Goal: Information Seeking & Learning: Learn about a topic

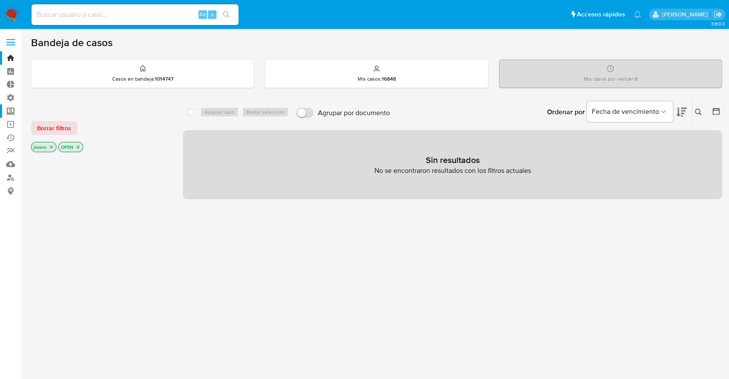
drag, startPoint x: 17, startPoint y: 100, endPoint x: 15, endPoint y: 110, distance: 10.5
click at [15, 110] on ul "Bandeja Tablero Tablero Externo Administración Reglas Roles Usuarios Equipos Co…" at bounding box center [51, 124] width 103 height 146
click at [15, 110] on label "Screening" at bounding box center [51, 110] width 103 height 13
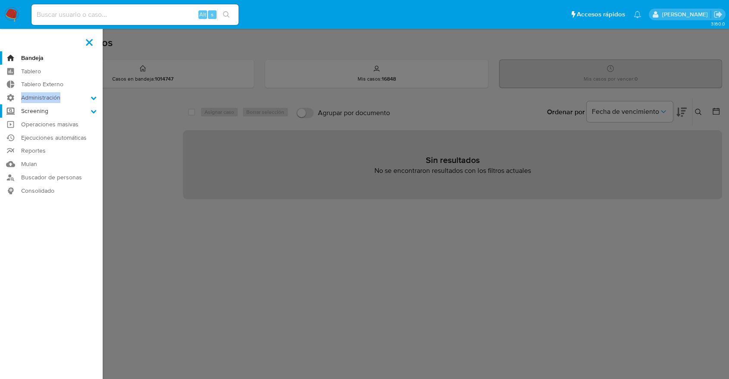
click at [0, 0] on input "Screening" at bounding box center [0, 0] width 0 height 0
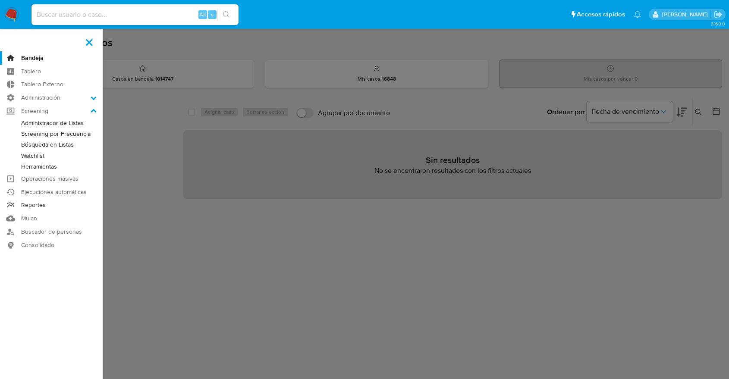
click at [24, 204] on link "Reportes" at bounding box center [51, 205] width 103 height 13
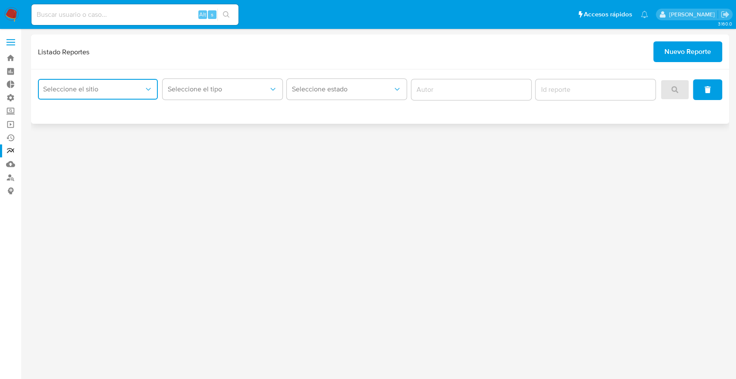
click at [120, 96] on button "Seleccione el sitio" at bounding box center [98, 89] width 120 height 21
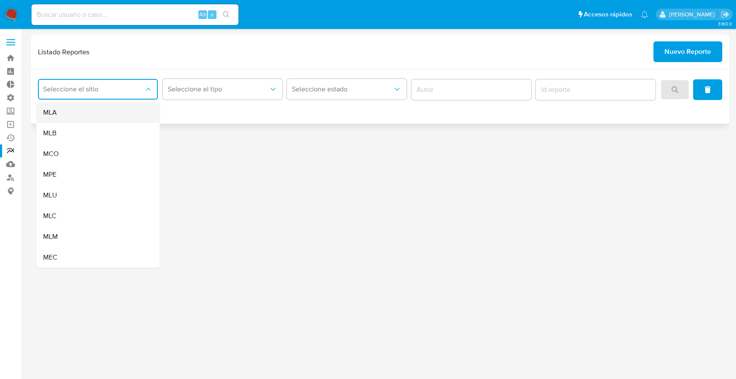
click at [106, 115] on div "MLA" at bounding box center [95, 112] width 104 height 21
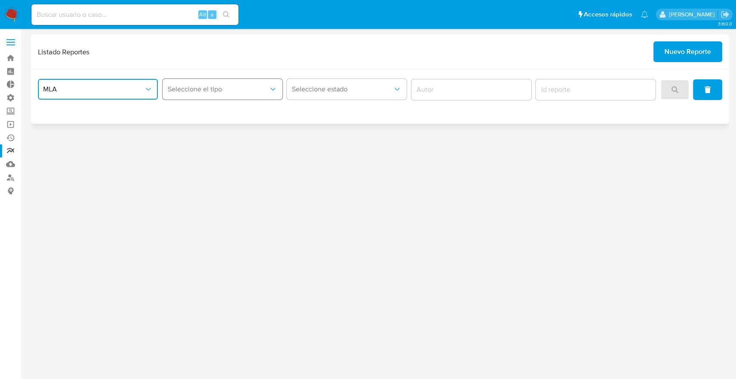
click at [207, 82] on button "Seleccione el tipo" at bounding box center [223, 89] width 120 height 21
click at [93, 84] on button "MLA" at bounding box center [98, 89] width 120 height 21
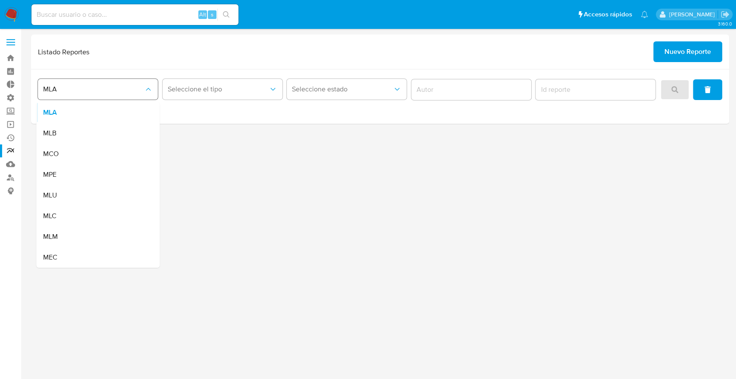
click at [93, 84] on button "MLA" at bounding box center [98, 89] width 120 height 21
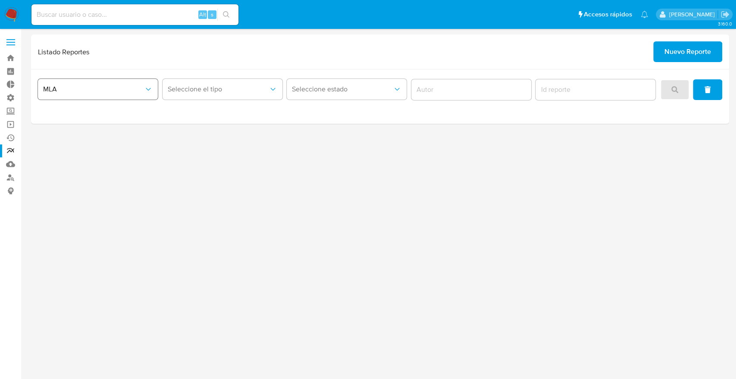
click at [93, 84] on button "MLA" at bounding box center [98, 89] width 120 height 21
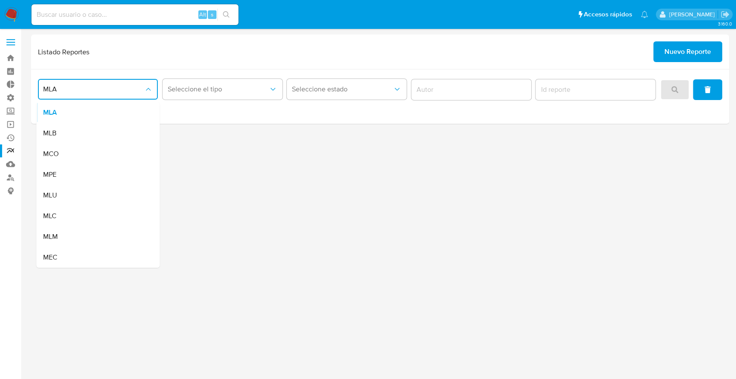
click at [85, 135] on div "MLB" at bounding box center [95, 133] width 104 height 21
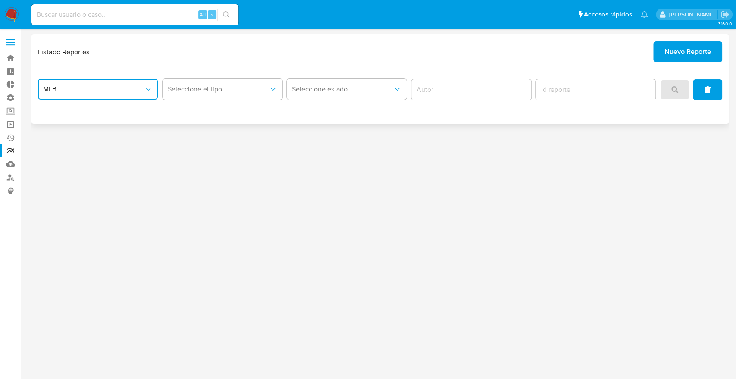
click at [138, 89] on span "MLB" at bounding box center [93, 89] width 101 height 9
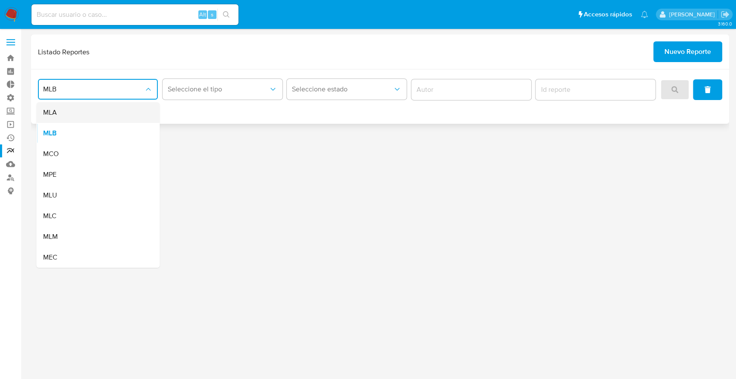
click at [123, 110] on div "MLA" at bounding box center [95, 112] width 104 height 21
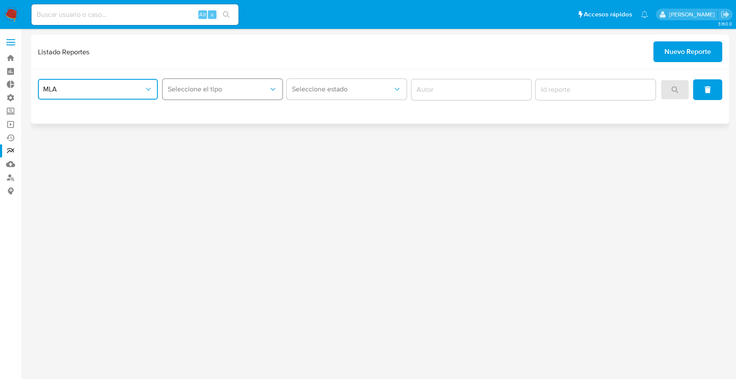
click at [219, 81] on button "Seleccione el tipo" at bounding box center [223, 89] width 120 height 21
click at [213, 129] on span "LEGAJO UNICO" at bounding box center [192, 133] width 48 height 9
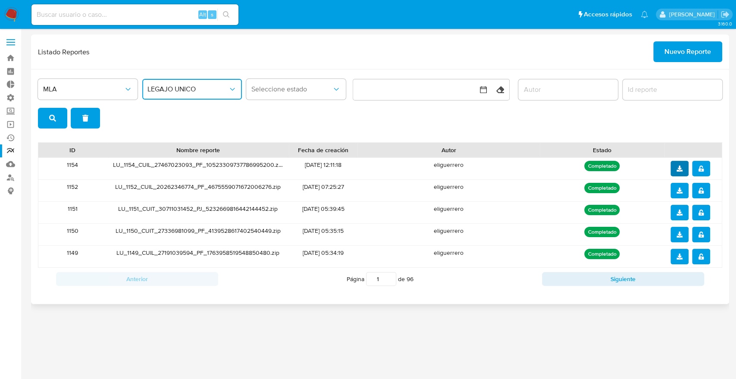
click at [672, 168] on button "download" at bounding box center [679, 169] width 18 height 16
click at [679, 190] on icon "download" at bounding box center [679, 191] width 6 height 6
click at [517, 47] on div "Listado Reportes Nuevo Reporte" at bounding box center [380, 51] width 684 height 21
click at [3, 54] on link "Bandeja" at bounding box center [51, 57] width 103 height 13
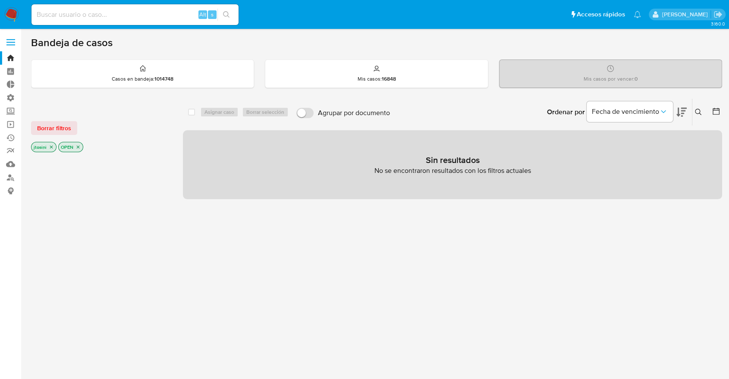
click at [72, 142] on div "OPEN" at bounding box center [70, 147] width 25 height 10
click at [75, 144] on p "OPEN" at bounding box center [71, 146] width 24 height 9
click at [77, 146] on icon "close-filter" at bounding box center [78, 147] width 3 height 3
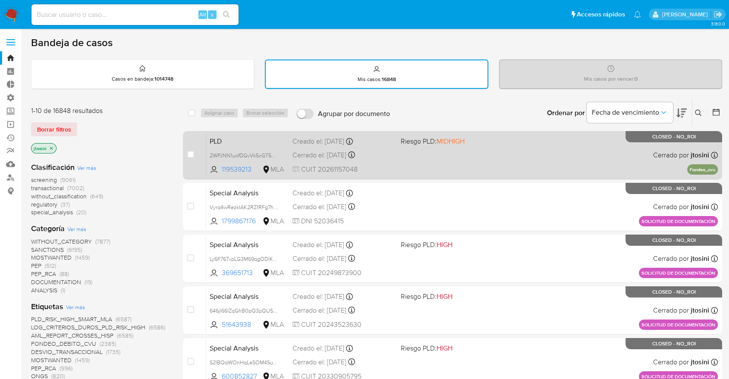
click at [366, 160] on div "PLD 2WPJNN1uofDGvVk5xGT5q6Xi 119539213 MLA Riesgo PLD: MIDHIGH Creado el: [DATE…" at bounding box center [461, 155] width 511 height 44
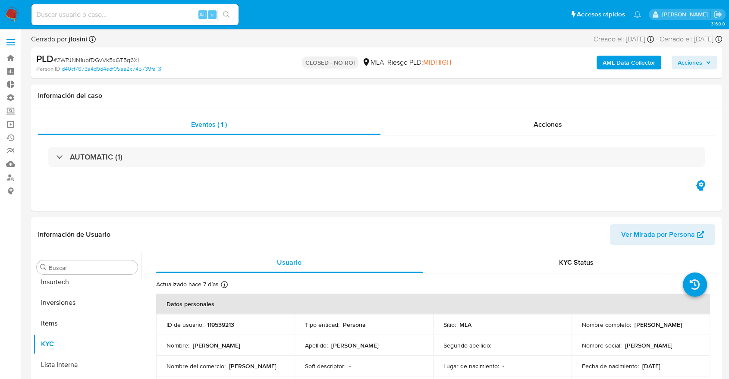
scroll to position [406, 0]
click at [612, 62] on b "AML Data Collector" at bounding box center [628, 63] width 53 height 14
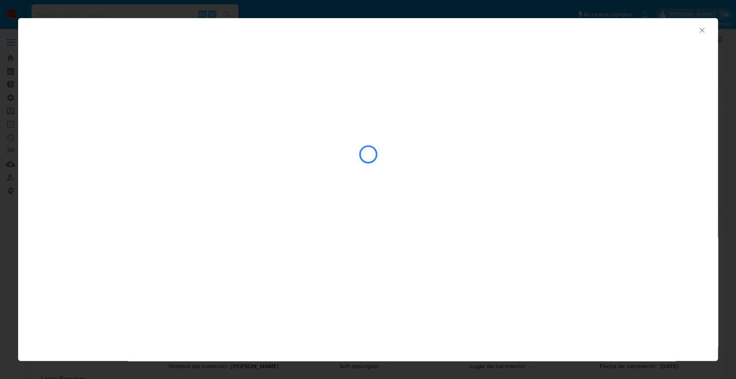
click at [701, 27] on icon "Cerrar ventana" at bounding box center [702, 30] width 9 height 9
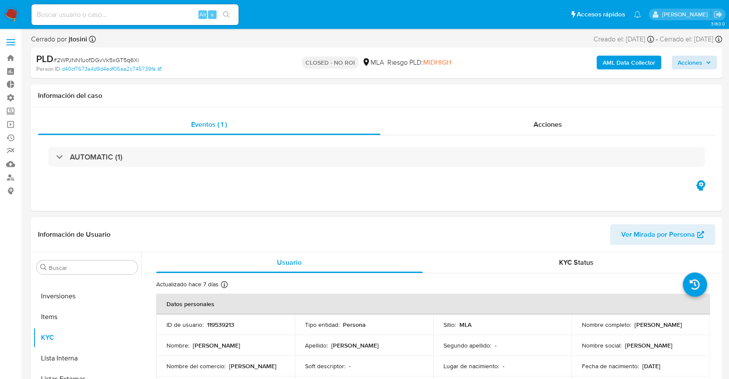
select select "10"
click at [619, 230] on button "Ver Mirada por Persona" at bounding box center [662, 234] width 105 height 21
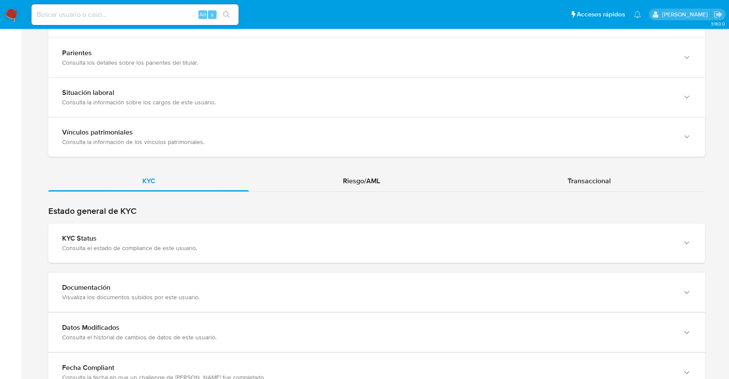
scroll to position [718, 0]
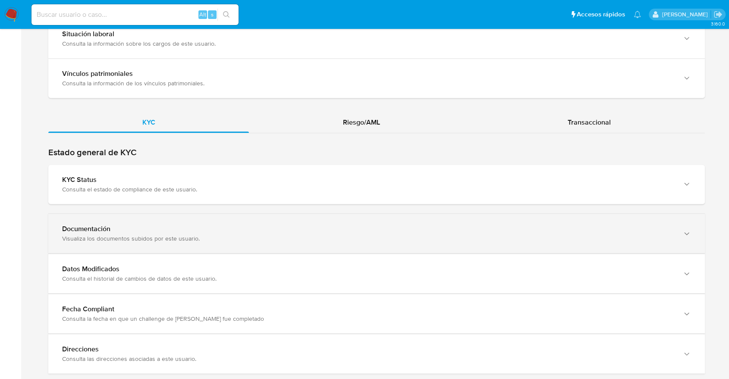
click at [175, 241] on div "Visualiza los documentos subidos por este usuario." at bounding box center [367, 239] width 611 height 8
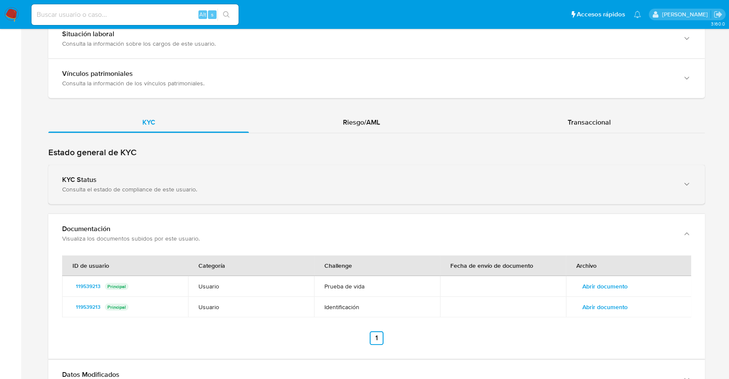
click at [190, 169] on div "KYC Status Consulta el estado de compliance de este usuario." at bounding box center [376, 184] width 656 height 39
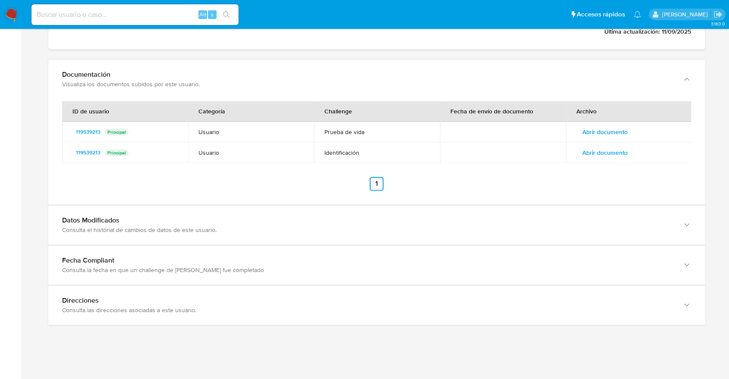
scroll to position [1254, 0]
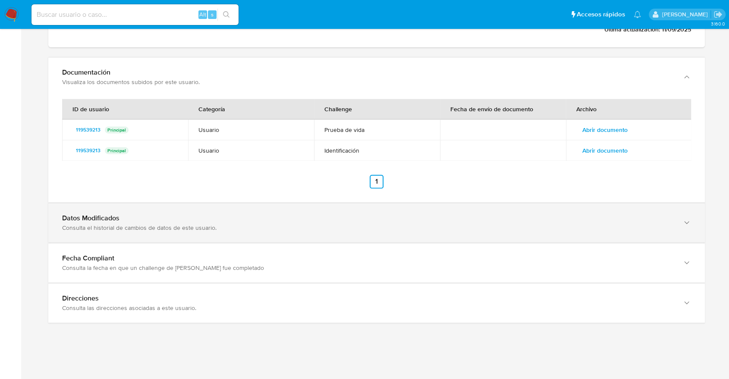
click at [160, 225] on div "Consulta el historial de cambios de datos de este usuario." at bounding box center [367, 228] width 611 height 8
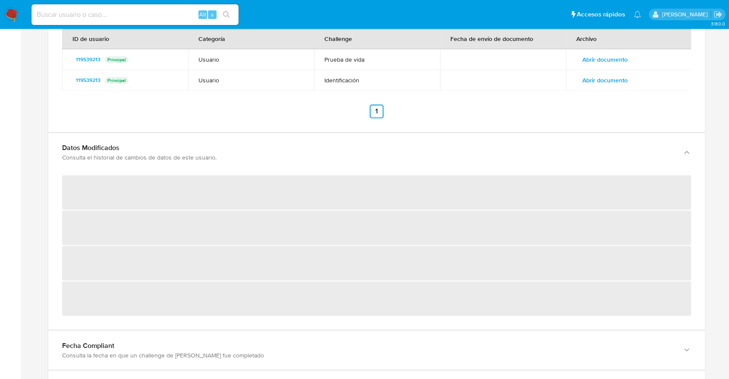
scroll to position [1413, 0]
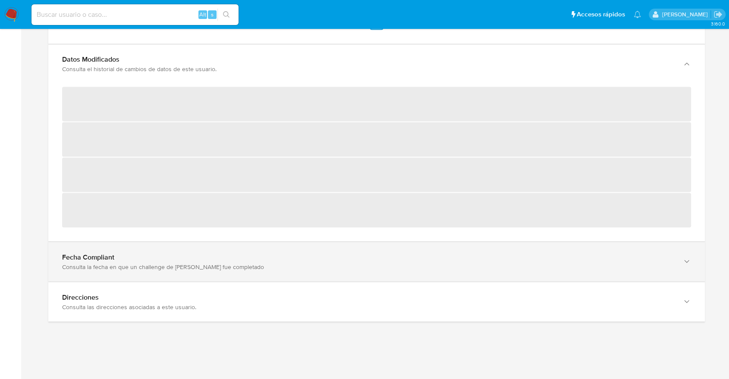
click at [161, 257] on div "Fecha Compliant" at bounding box center [367, 257] width 611 height 9
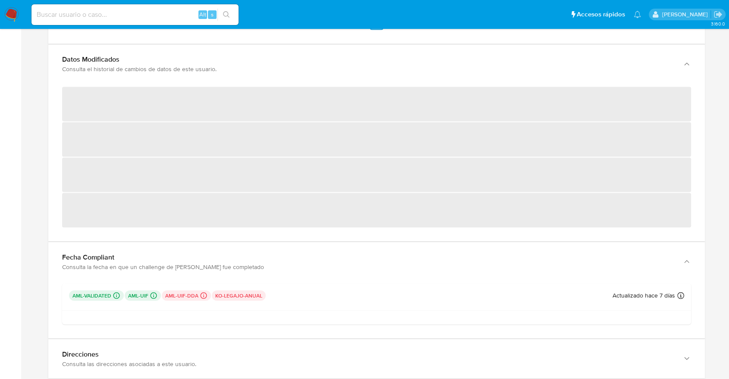
scroll to position [1461, 0]
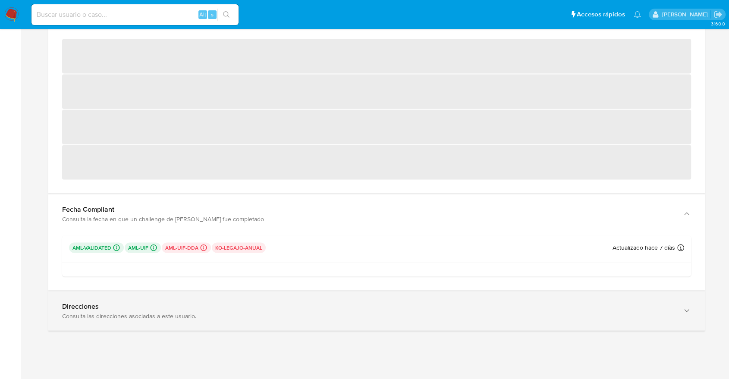
click at [150, 325] on div "Direcciones Consulta las direcciones asociadas a este usuario." at bounding box center [376, 310] width 656 height 39
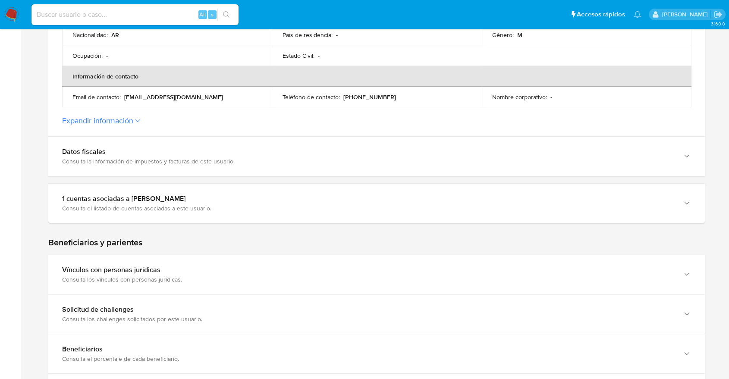
scroll to position [263, 0]
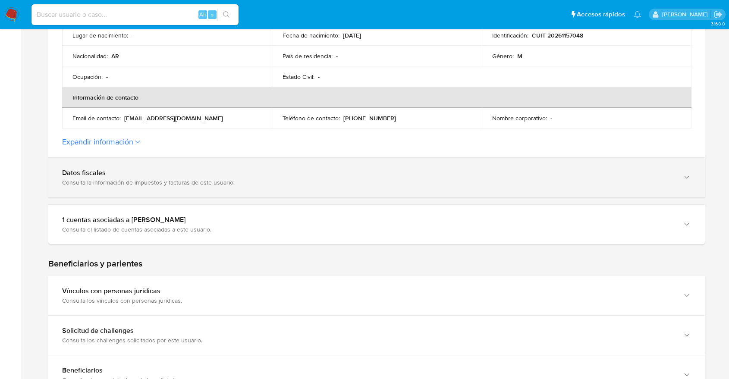
click at [158, 170] on div "Datos fiscales" at bounding box center [367, 173] width 611 height 9
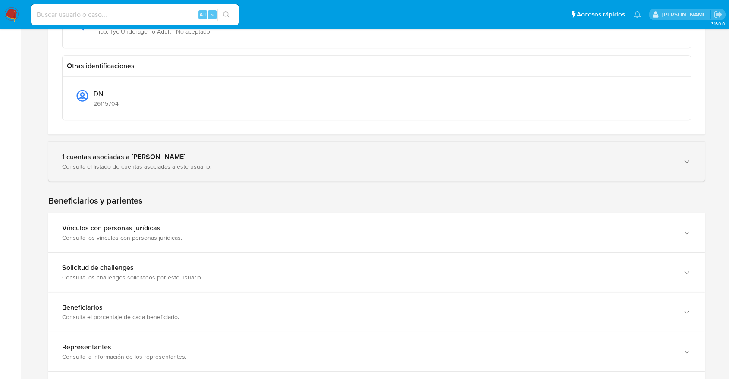
scroll to position [886, 0]
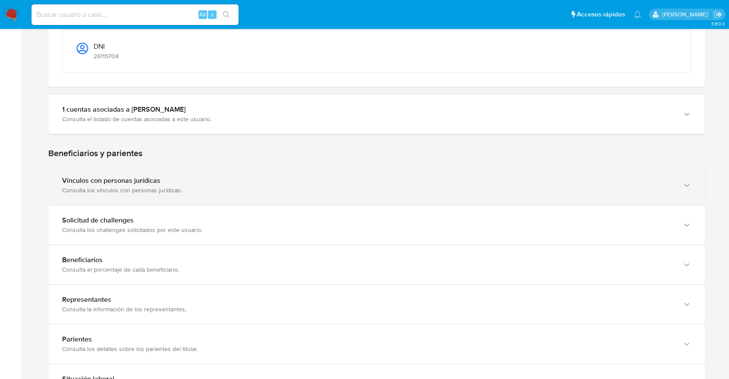
click at [160, 186] on div "Consulta los vínculos con personas jurídicas." at bounding box center [367, 190] width 611 height 8
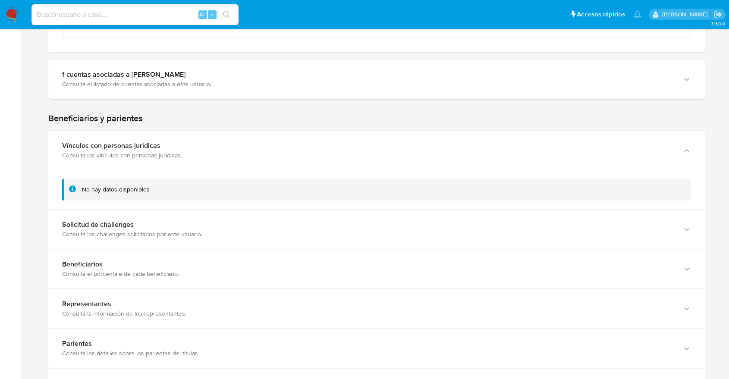
scroll to position [982, 0]
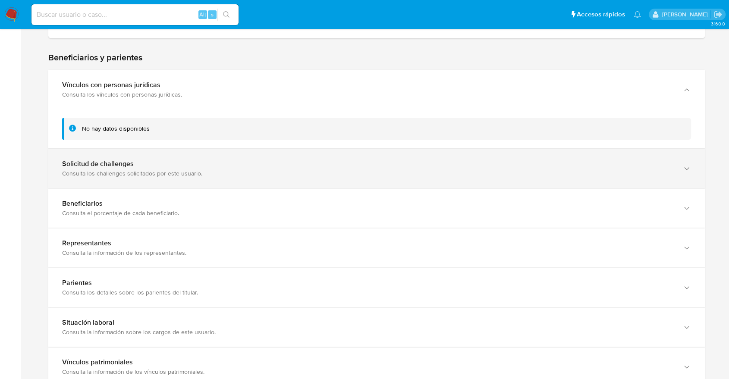
click at [161, 173] on div "Consulta los challenges solicitados por este usuario." at bounding box center [367, 173] width 611 height 8
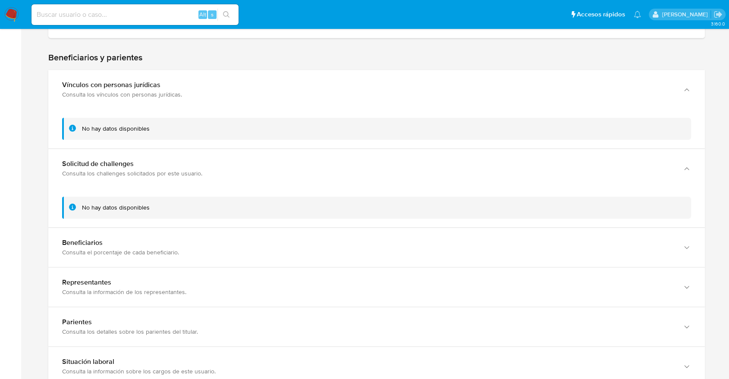
click at [161, 213] on div "No hay datos disponibles" at bounding box center [376, 208] width 629 height 22
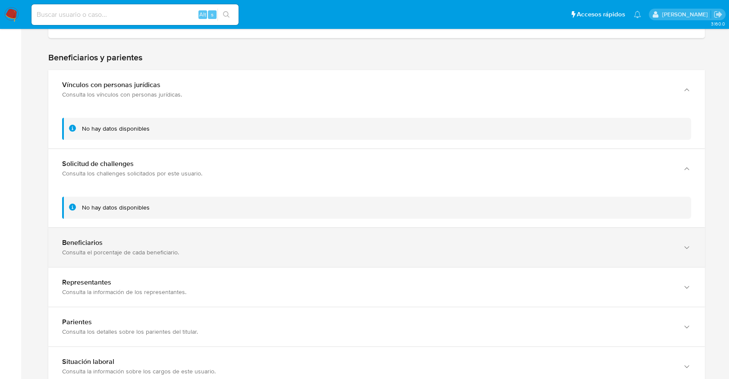
drag, startPoint x: 164, startPoint y: 230, endPoint x: 166, endPoint y: 237, distance: 7.1
click at [164, 230] on div "Beneficiarios Consulta el porcentaje de cada beneficiario." at bounding box center [376, 247] width 656 height 39
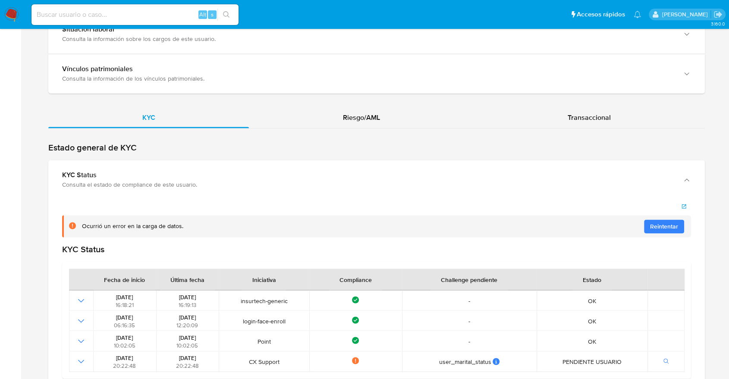
scroll to position [1437, 0]
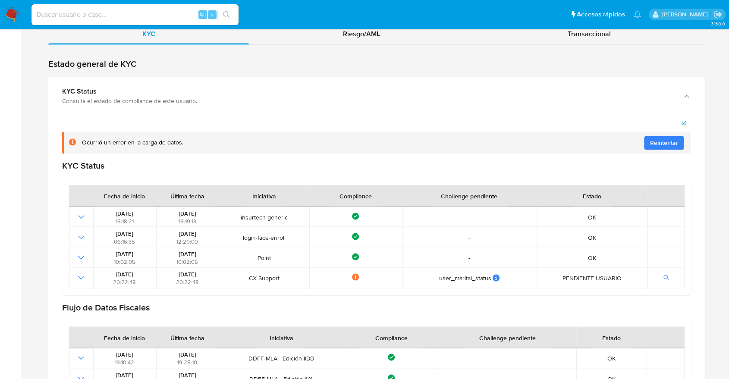
click at [648, 137] on button "Reintentar" at bounding box center [664, 143] width 40 height 14
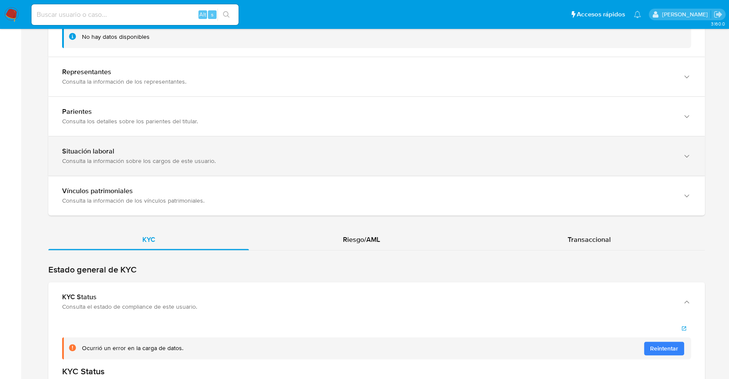
scroll to position [1226, 0]
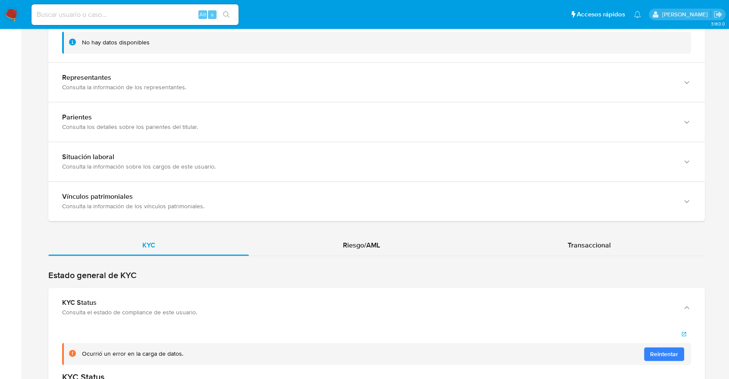
click at [430, 245] on div "Riesgo/AML" at bounding box center [361, 245] width 225 height 21
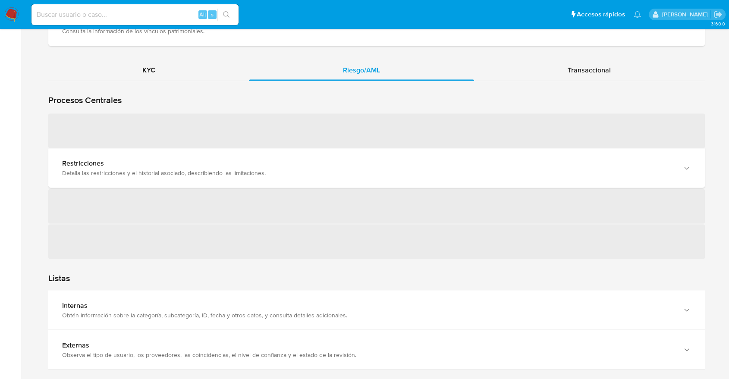
scroll to position [1417, 0]
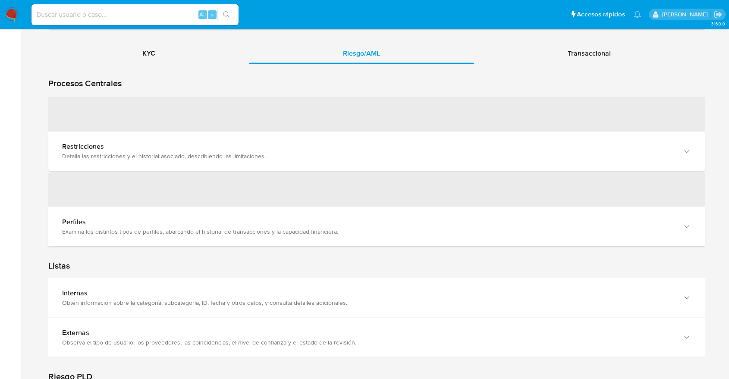
click at [394, 164] on div "‌ Restricciones Detalla las restricciones y el historial asociado, describiendo…" at bounding box center [376, 171] width 656 height 150
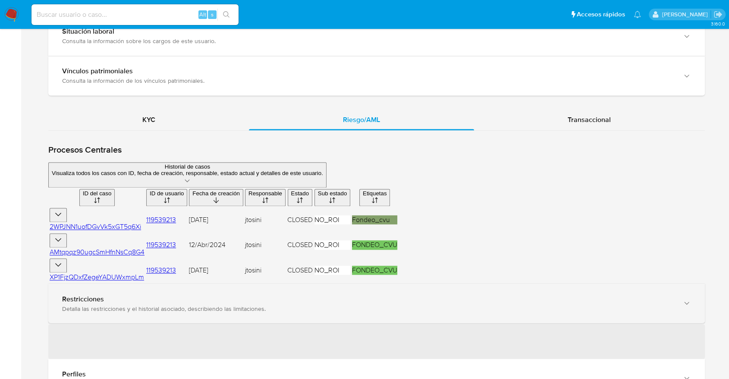
scroll to position [1411, 0]
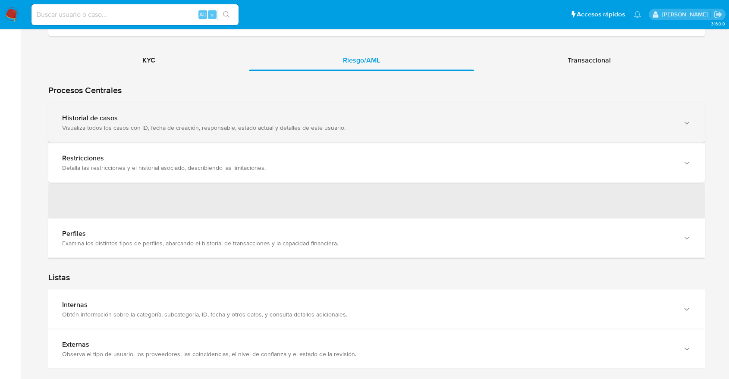
click at [283, 132] on div "Historial de casos Visualiza todos los casos con ID, fecha de creación, respons…" at bounding box center [376, 122] width 656 height 39
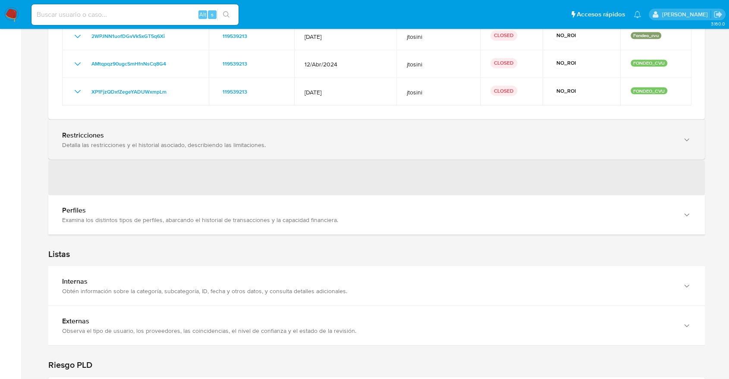
click at [269, 146] on div "Detalla las restricciones y el historial asociado, describiendo las limitacione…" at bounding box center [367, 145] width 611 height 8
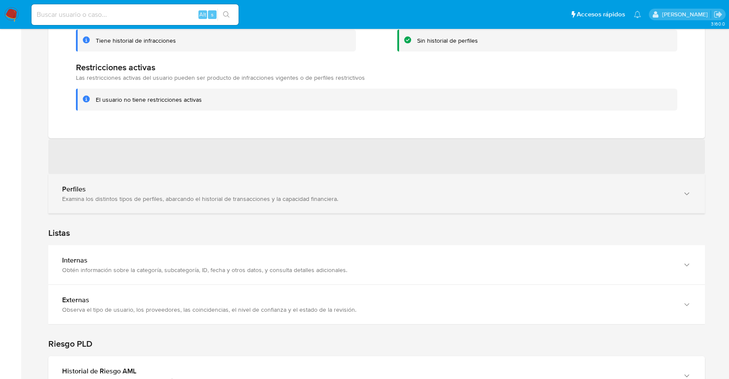
scroll to position [1745, 0]
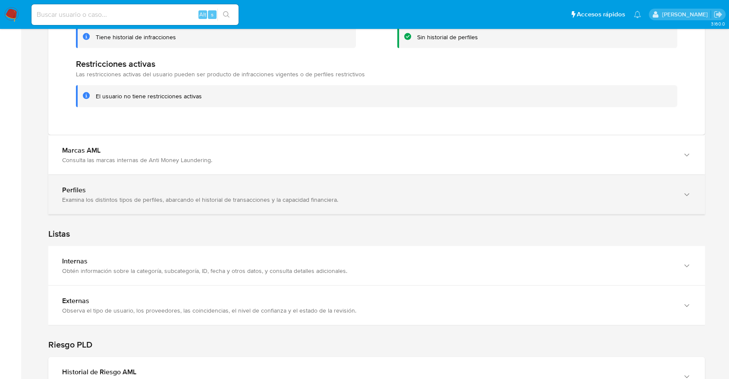
click at [272, 187] on div "Perfiles" at bounding box center [367, 190] width 611 height 9
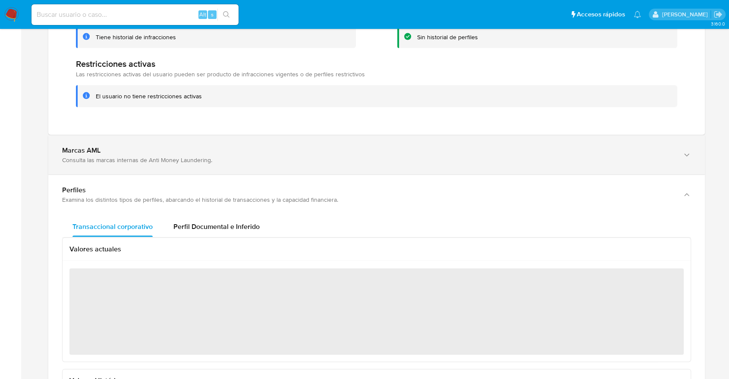
click at [280, 160] on div "Consulta las marcas internas de Anti Money Laundering." at bounding box center [367, 160] width 611 height 8
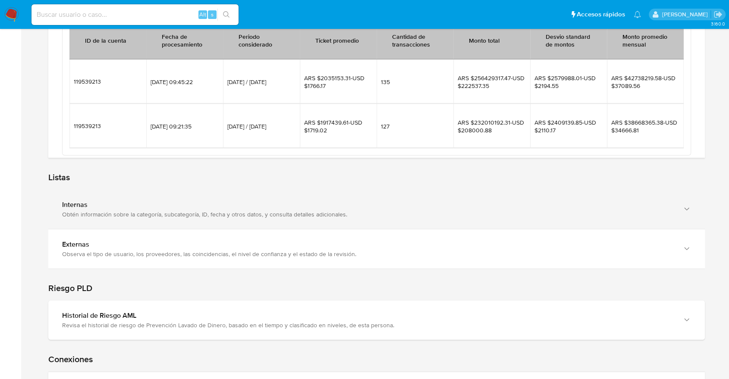
scroll to position [2512, 0]
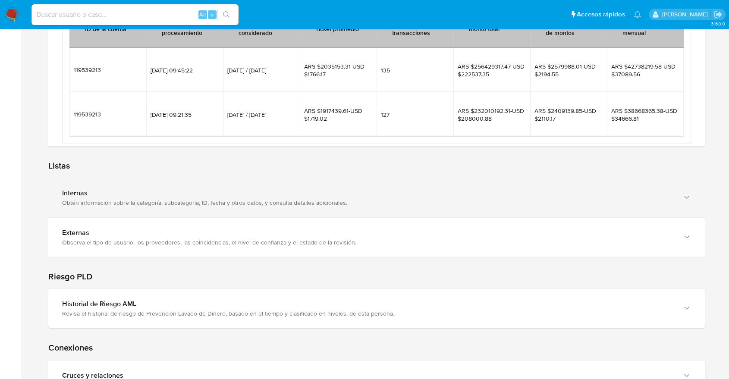
click at [286, 199] on div "Obtén información sobre la categoría, subcategoría, ID, fecha y otros datos, y …" at bounding box center [367, 203] width 611 height 8
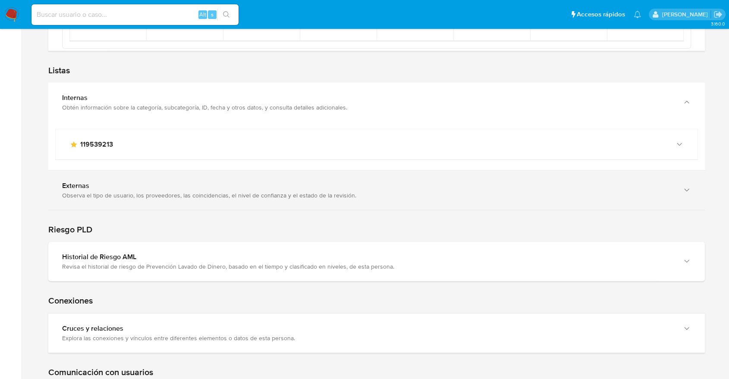
scroll to position [2608, 0]
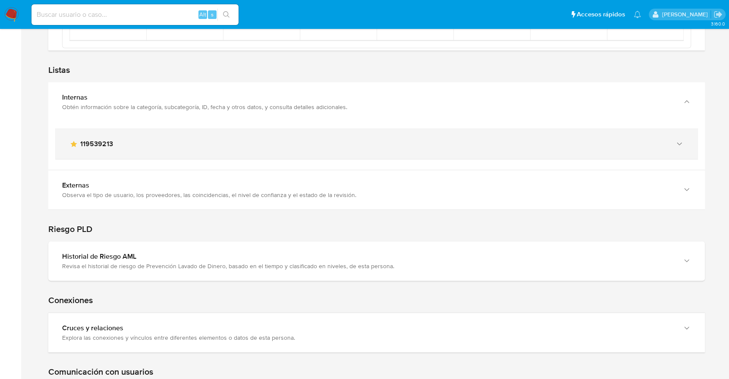
click at [278, 145] on div "main-user-icon 119539213" at bounding box center [367, 144] width 597 height 9
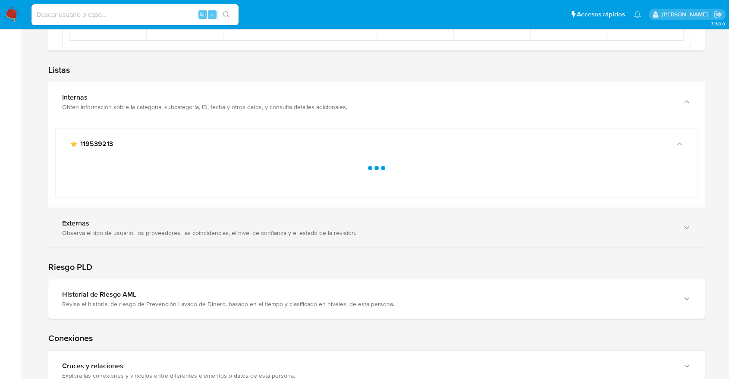
click at [267, 229] on div "Observa el tipo de usuario, los proveedores, las coincidencias, el nivel de con…" at bounding box center [367, 233] width 611 height 8
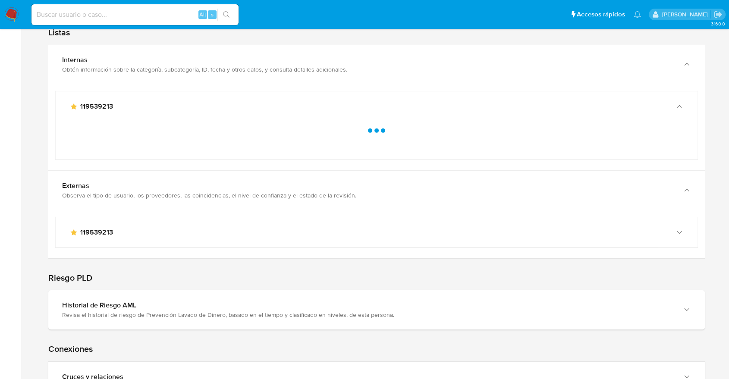
scroll to position [2656, 0]
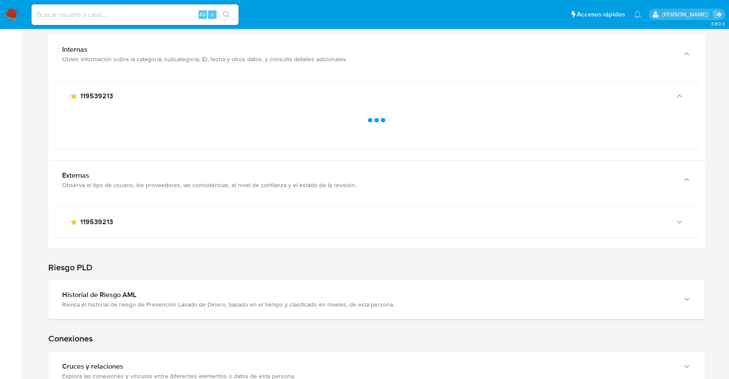
click at [278, 240] on div "main-user-icon 119539213 No hay datos disponibles." at bounding box center [376, 224] width 656 height 48
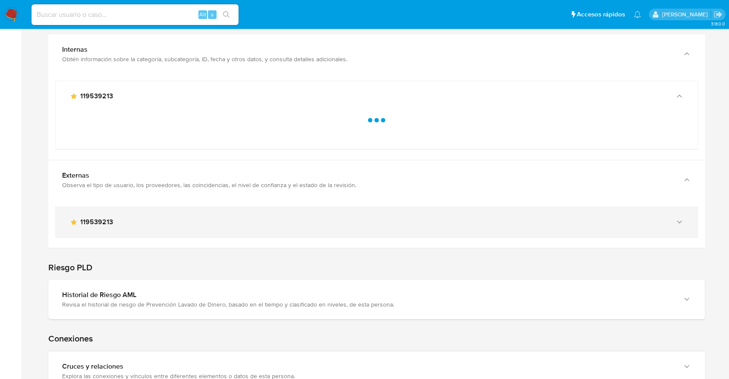
click at [277, 225] on div "main-user-icon 119539213" at bounding box center [376, 222] width 641 height 30
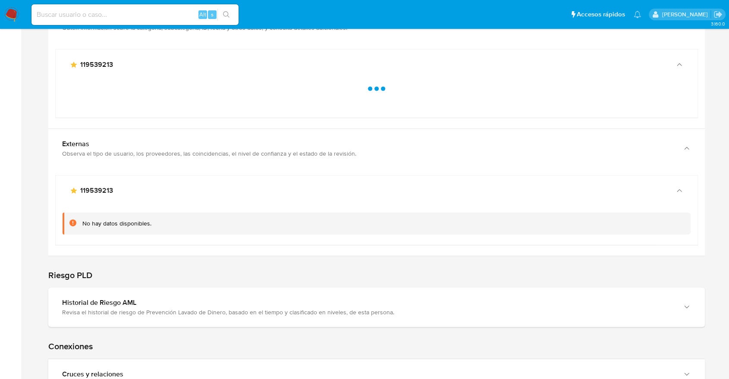
scroll to position [2704, 0]
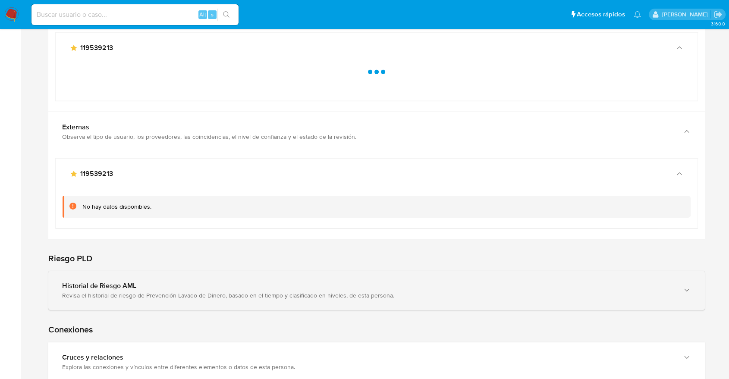
click at [279, 278] on div "Historial de Riesgo AML Revisa el historial de riesgo de Prevención Lavado de D…" at bounding box center [376, 290] width 656 height 39
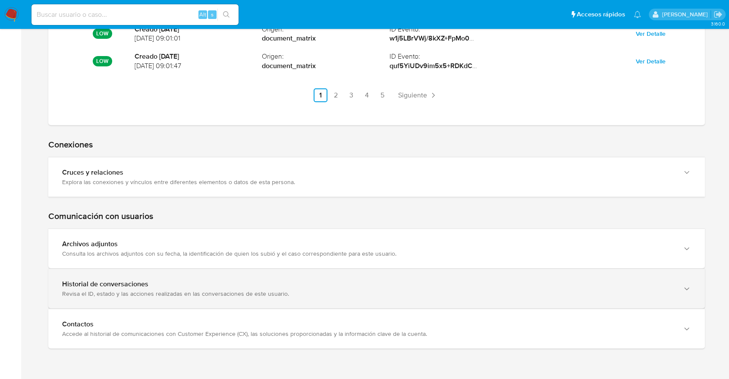
scroll to position [3183, 0]
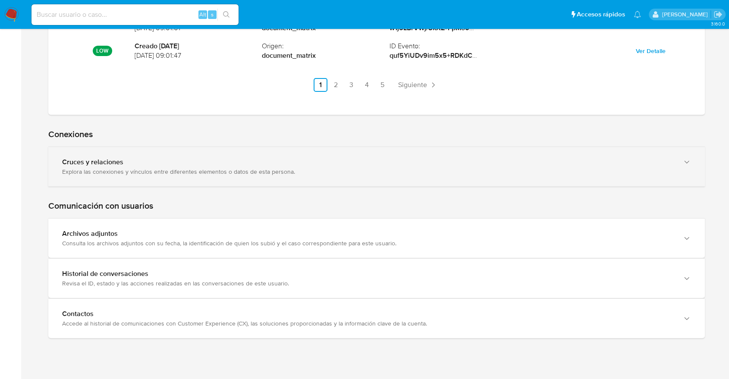
click at [275, 174] on div "Cruces y relaciones Explora las conexiones y vínculos entre diferentes elemento…" at bounding box center [376, 166] width 656 height 39
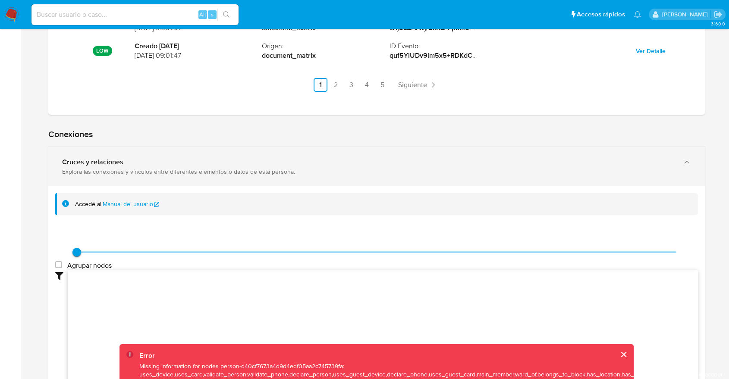
click at [254, 163] on div "Cruces y relaciones" at bounding box center [367, 162] width 611 height 9
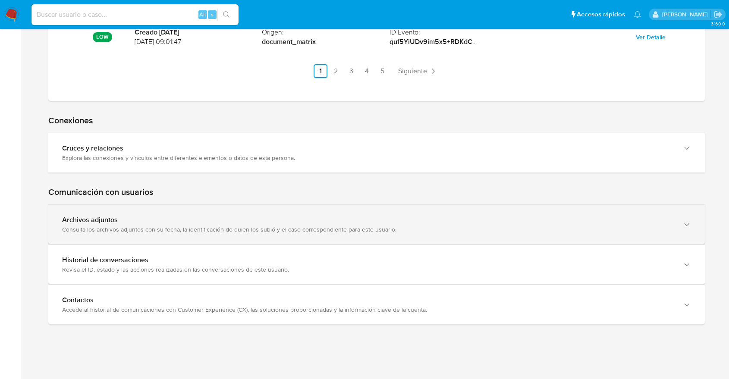
click at [278, 216] on div "Archivos adjuntos" at bounding box center [367, 220] width 611 height 9
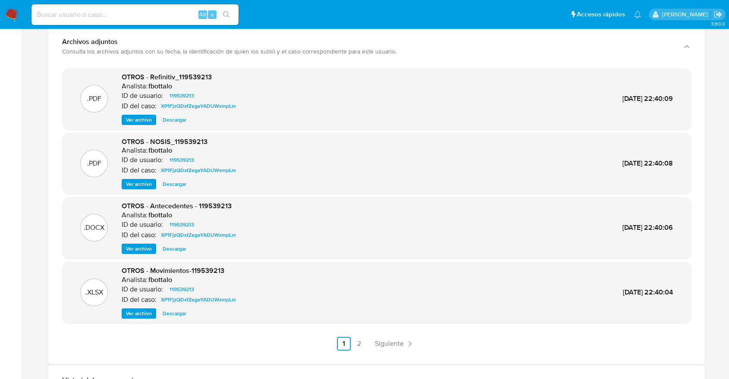
scroll to position [3494, 0]
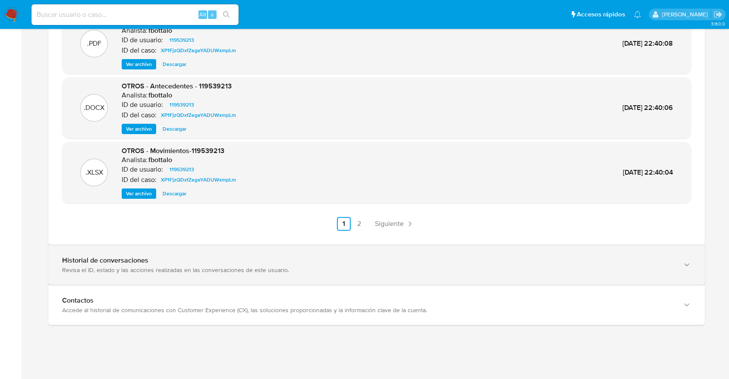
click at [285, 256] on div "Historial de conversaciones" at bounding box center [367, 260] width 611 height 9
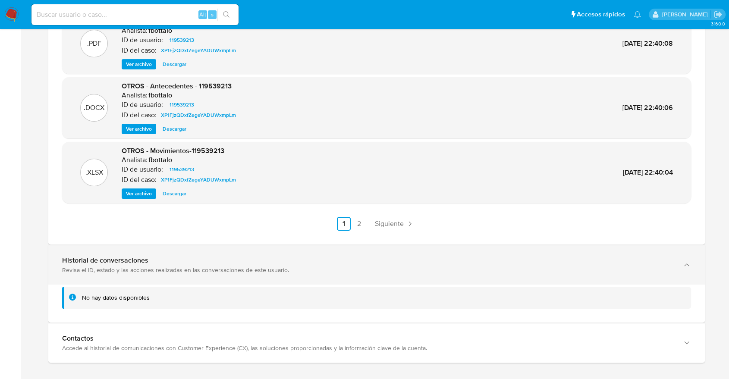
scroll to position [3532, 0]
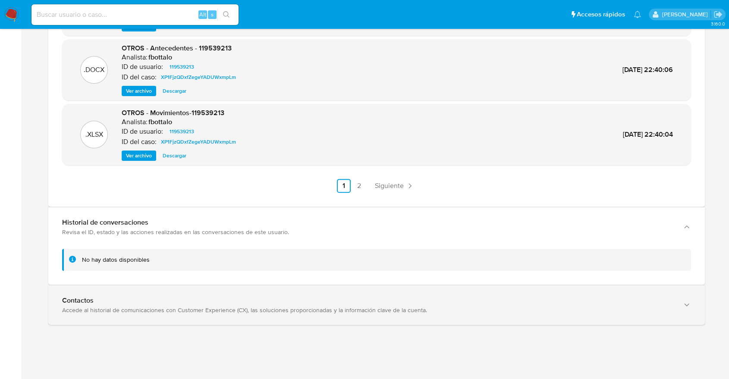
click at [276, 289] on div "Contactos Accede al historial de comunicaciones con Customer Experience (CX), l…" at bounding box center [376, 304] width 656 height 39
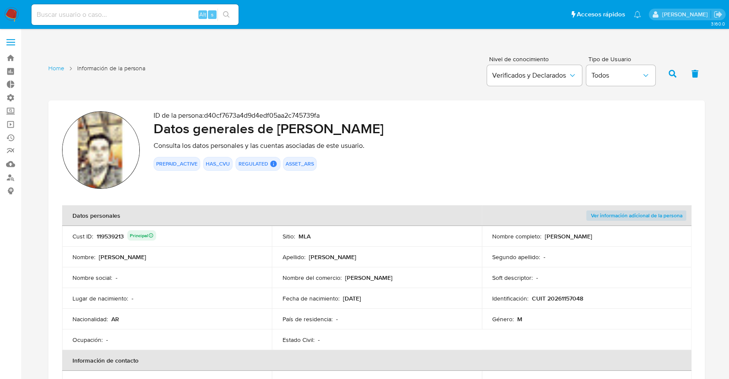
scroll to position [65, 614]
click at [618, 212] on span "Ver información adicional de la persona" at bounding box center [635, 215] width 91 height 9
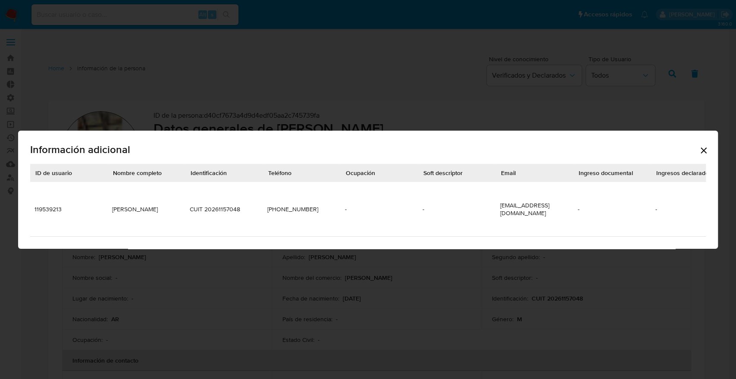
click at [700, 149] on icon "Cerrar" at bounding box center [703, 150] width 10 height 10
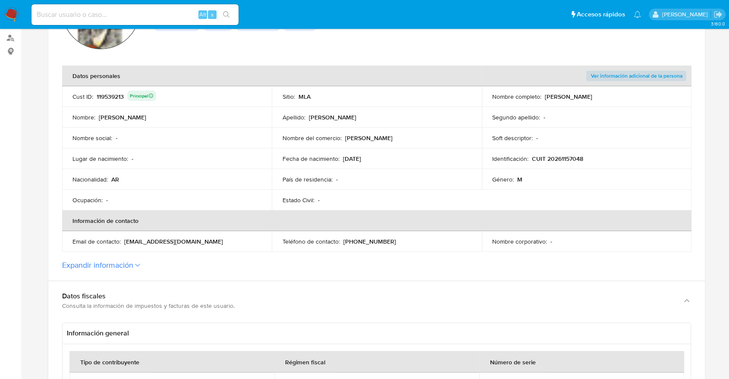
scroll to position [144, 0]
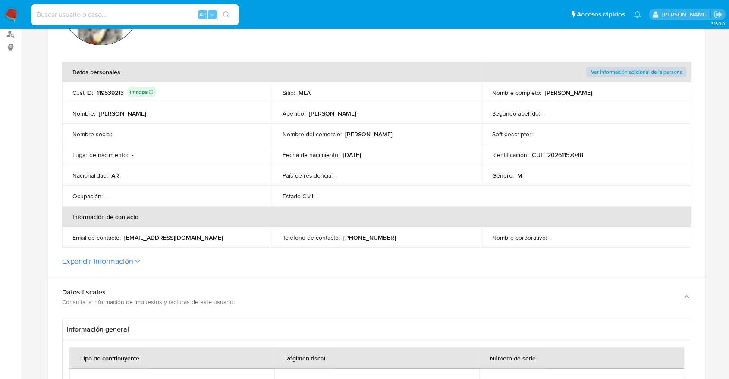
click at [111, 267] on section "ID de la persona : d40cf7673a4d9d4edf05aa2c745739fa Datos generales de [PERSON_…" at bounding box center [376, 117] width 656 height 320
click at [123, 254] on section "ID de la persona : d40cf7673a4d9d4edf05aa2c745739fa Datos generales de [PERSON_…" at bounding box center [376, 117] width 656 height 320
click at [126, 262] on button "Expandir información" at bounding box center [97, 261] width 71 height 9
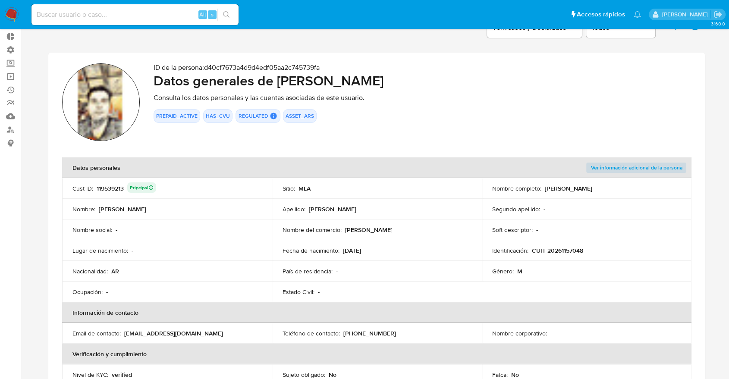
scroll to position [0, 0]
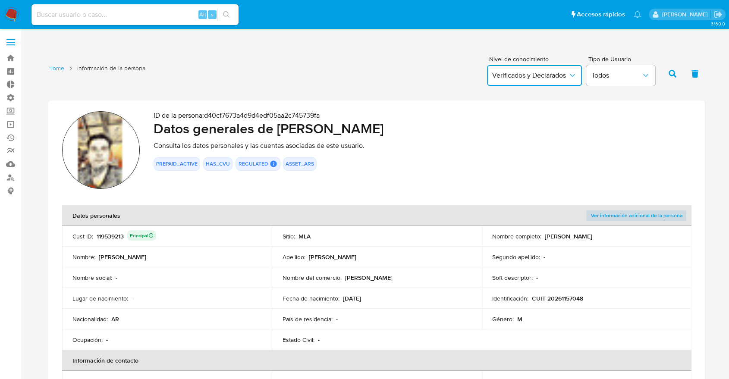
click at [507, 80] on button "Verificados y Declarados" at bounding box center [534, 75] width 95 height 21
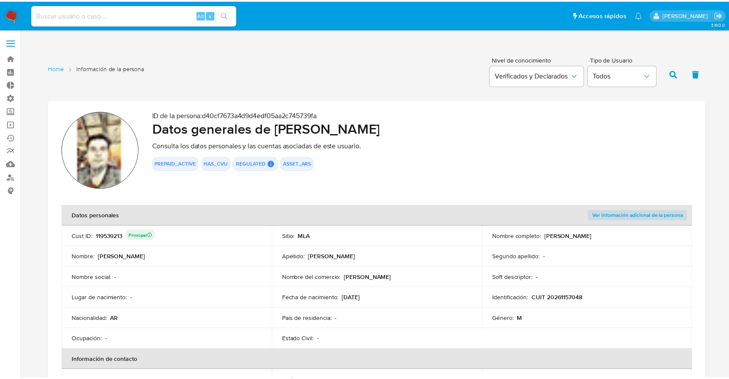
scroll to position [431029, 430480]
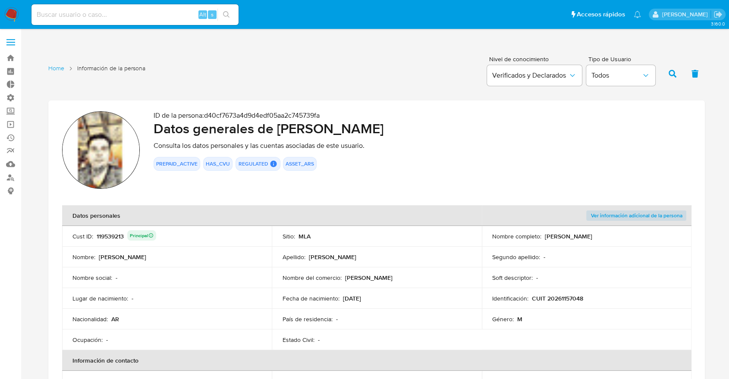
click at [441, 82] on div "Home Información de la persona Nivel de conocimiento Verificados y Declarados T…" at bounding box center [376, 73] width 656 height 42
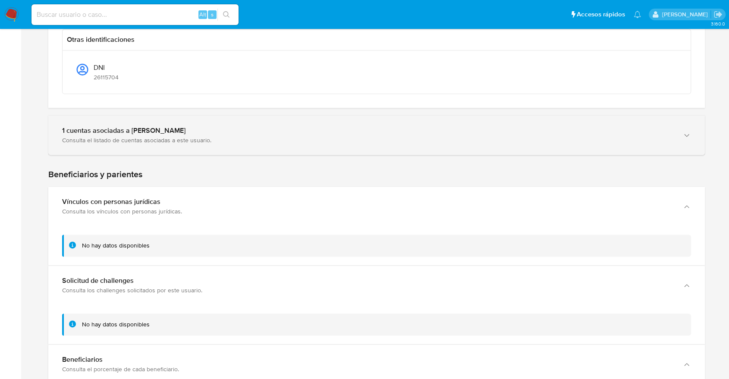
scroll to position [1054, 0]
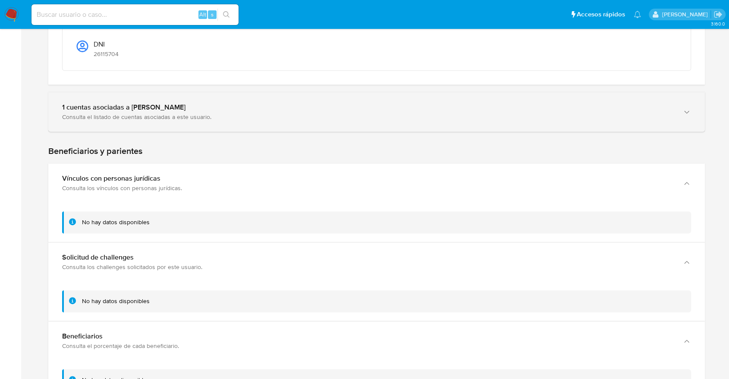
click at [155, 123] on div "1 cuentas asociadas a [PERSON_NAME] Consulta el listado de cuentas asociadas a …" at bounding box center [376, 111] width 656 height 39
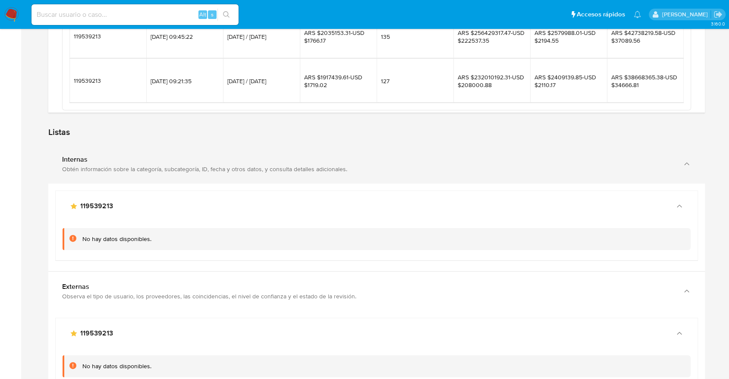
scroll to position [2874, 0]
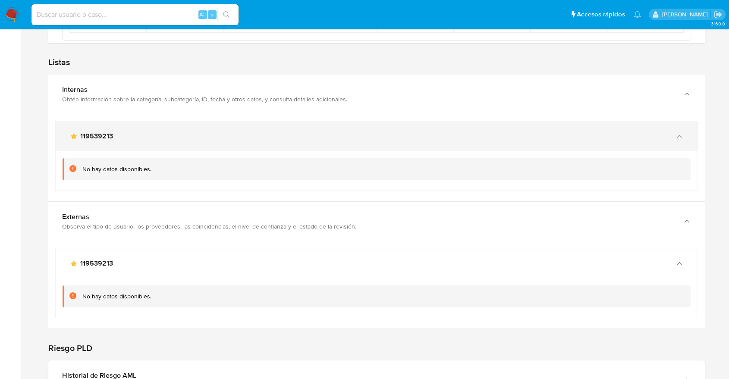
click at [176, 135] on div "main-user-icon 119539213" at bounding box center [367, 136] width 597 height 9
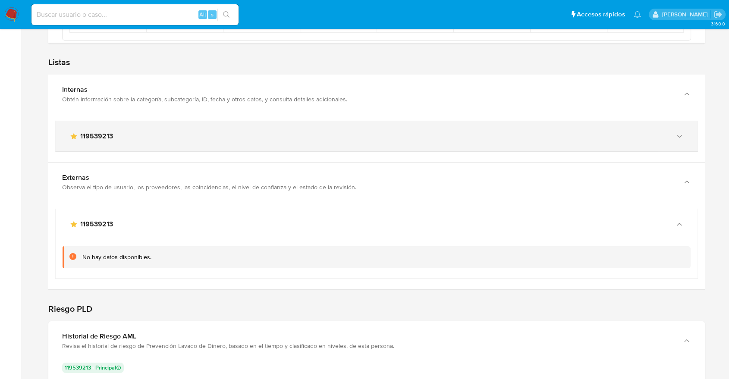
click at [165, 133] on div "main-user-icon 119539213" at bounding box center [367, 136] width 597 height 9
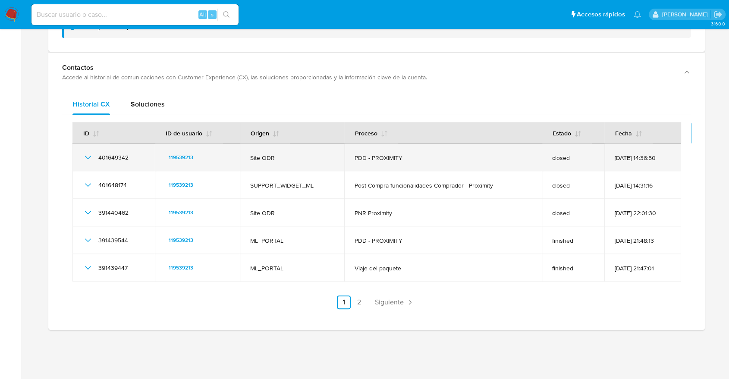
scroll to position [4029, 0]
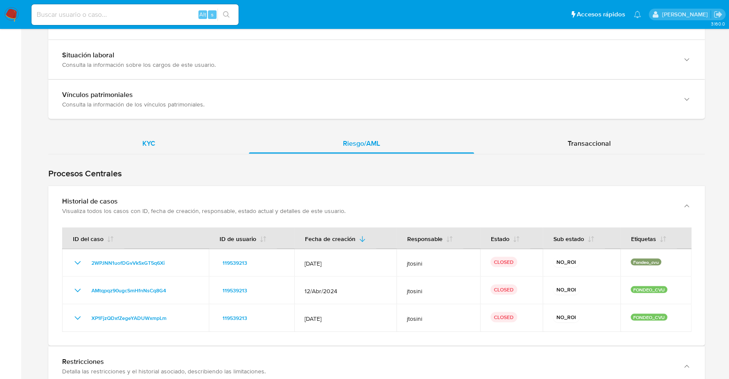
click at [181, 139] on div "KYC" at bounding box center [148, 143] width 200 height 21
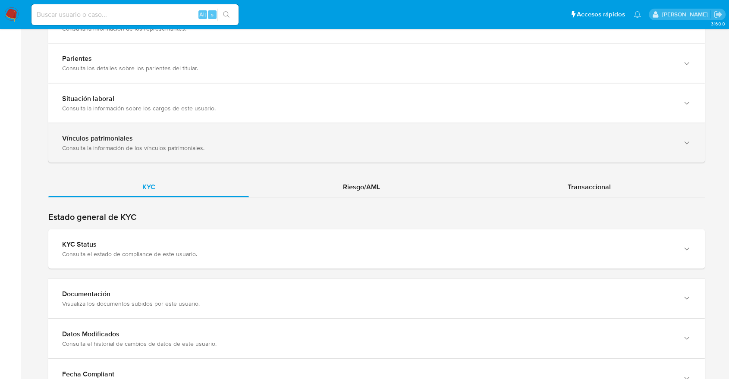
scroll to position [1596, 0]
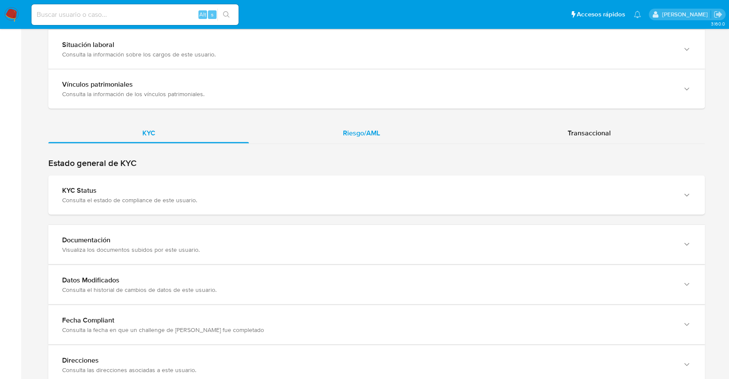
click at [420, 128] on div "Riesgo/AML" at bounding box center [361, 132] width 225 height 21
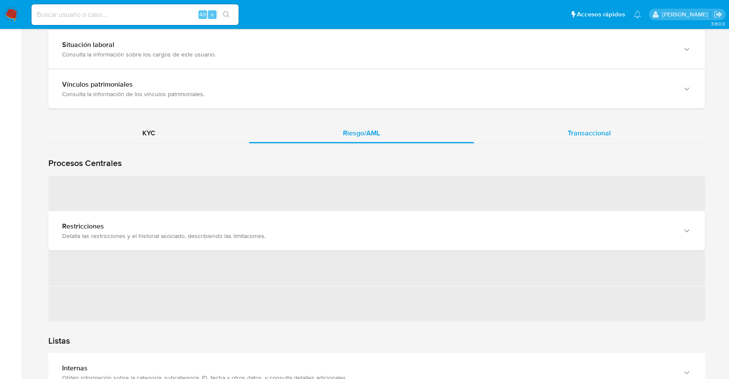
click at [575, 124] on div "Transaccional" at bounding box center [589, 132] width 231 height 21
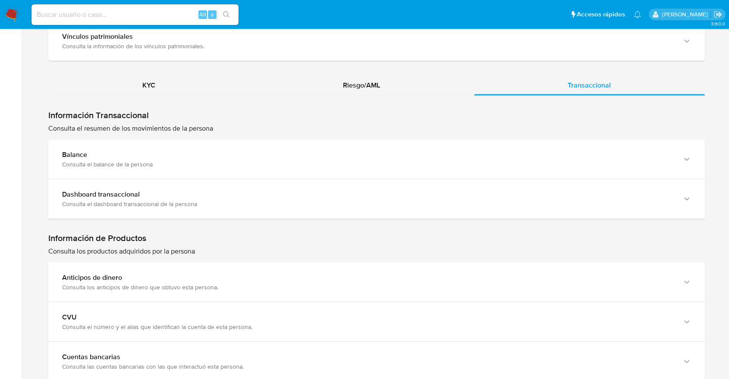
scroll to position [1644, 0]
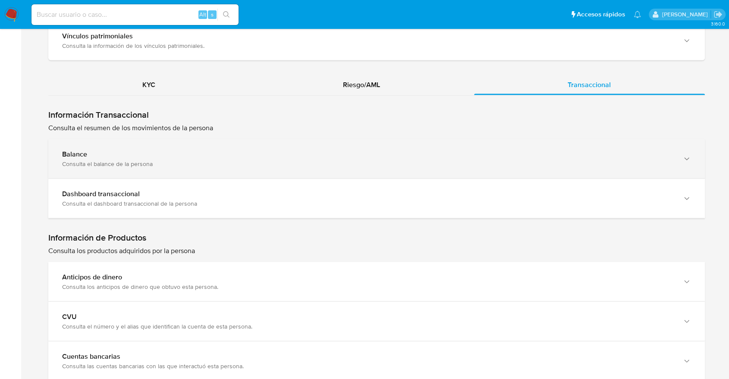
click at [219, 139] on div "Balance Consulta el balance de la persona" at bounding box center [376, 158] width 656 height 39
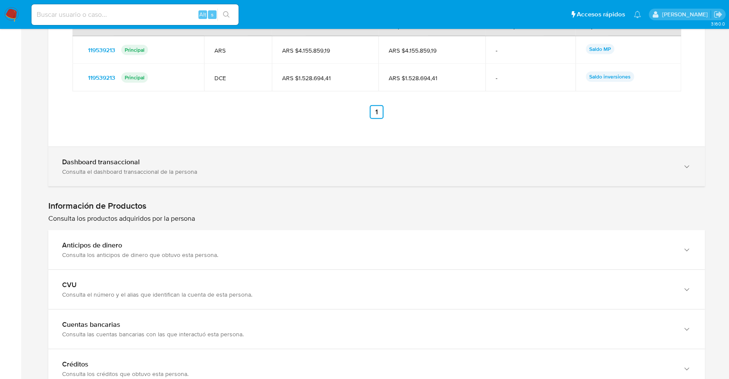
scroll to position [2027, 0]
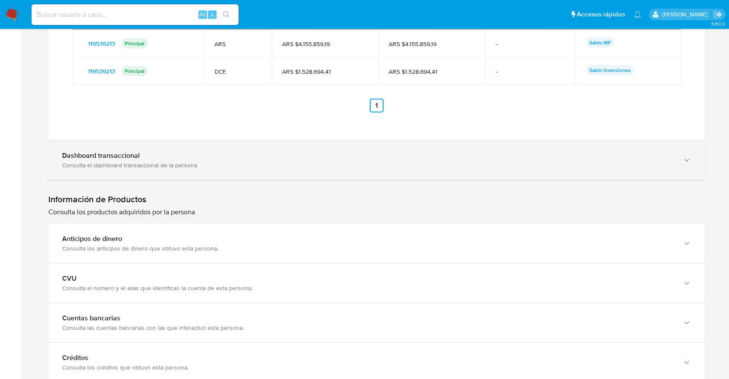
click at [197, 164] on div "Consulta el dashboard transaccional de la persona" at bounding box center [367, 165] width 611 height 8
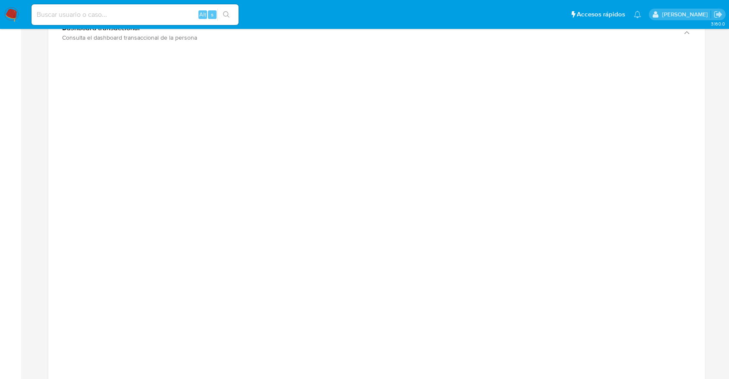
scroll to position [2171, 0]
click at [68, 111] on div at bounding box center [376, 230] width 642 height 388
click at [53, 102] on div at bounding box center [376, 235] width 656 height 398
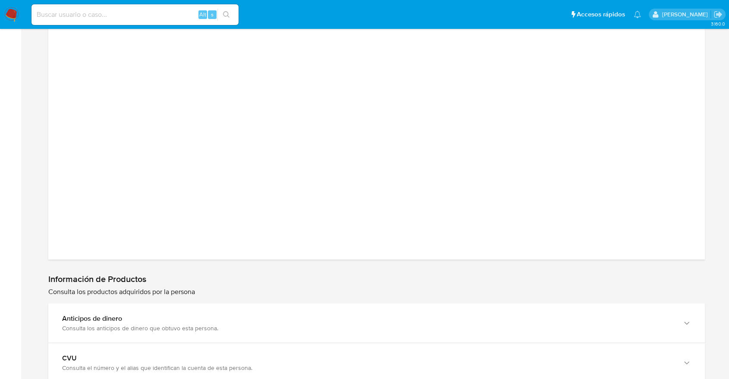
scroll to position [2411, 0]
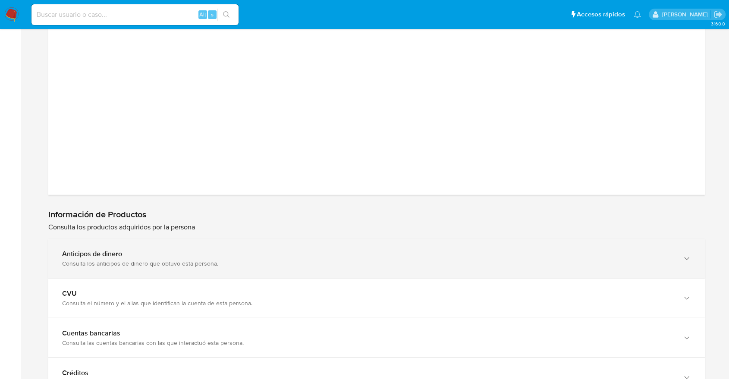
click at [298, 252] on div "Anticipos de dinero" at bounding box center [367, 254] width 611 height 9
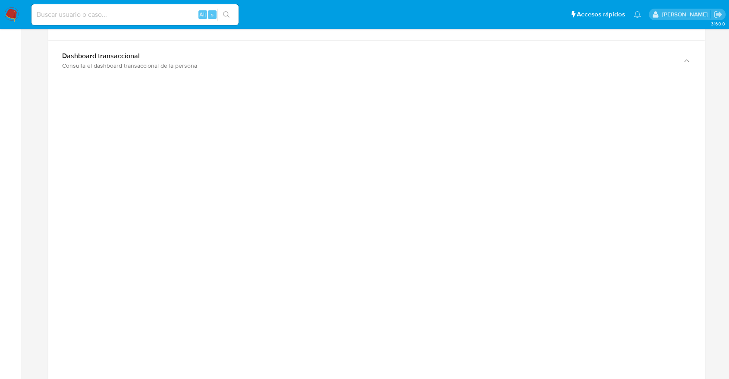
scroll to position [2123, 0]
drag, startPoint x: 0, startPoint y: 272, endPoint x: 9, endPoint y: 245, distance: 27.7
